Goal: Task Accomplishment & Management: Manage account settings

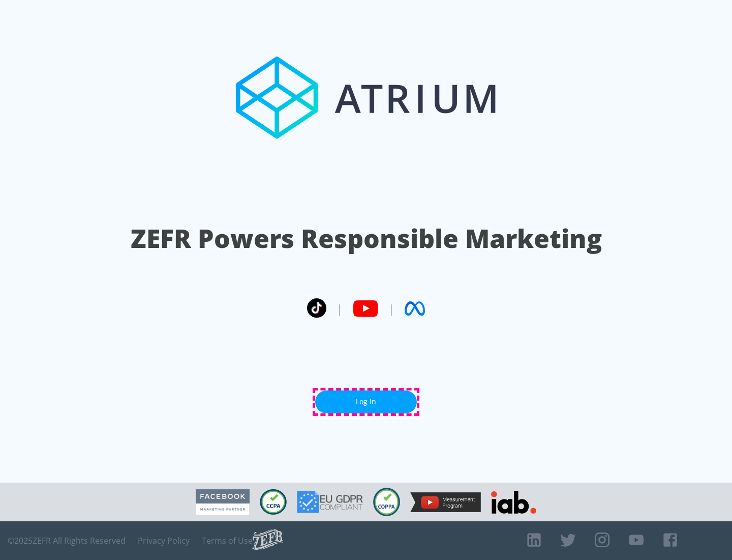
click at [366, 401] on link "Log In" at bounding box center [366, 401] width 102 height 23
